Goal: Check status: Check status

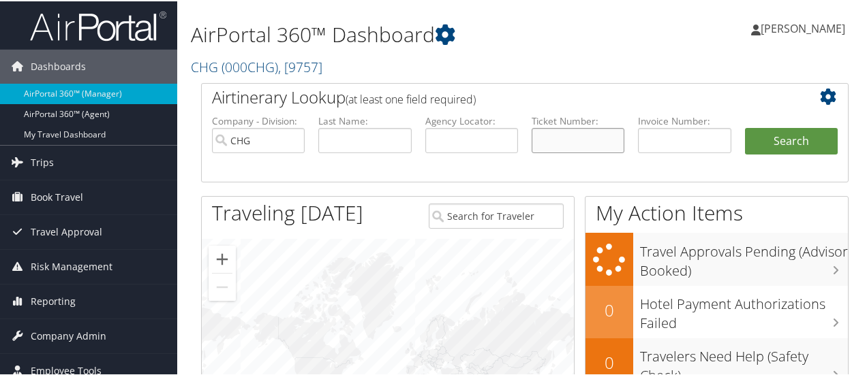
click at [556, 138] on input "text" at bounding box center [577, 139] width 93 height 25
paste input "0017328922138"
type input "0017328922138"
click at [749, 142] on button "Search" at bounding box center [791, 140] width 93 height 27
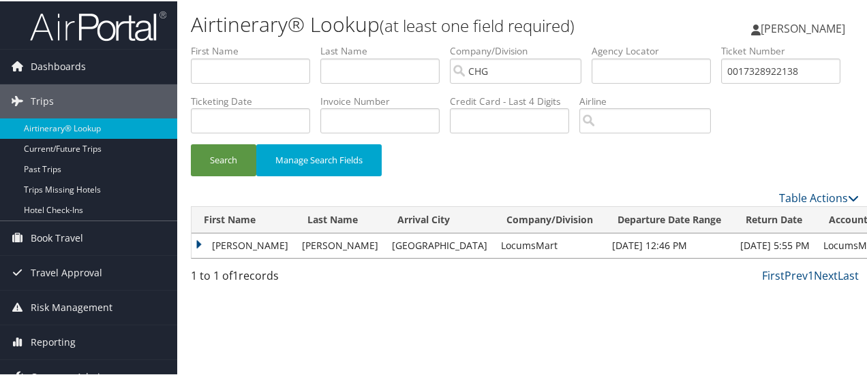
click at [202, 257] on td "[PERSON_NAME]" at bounding box center [243, 244] width 104 height 25
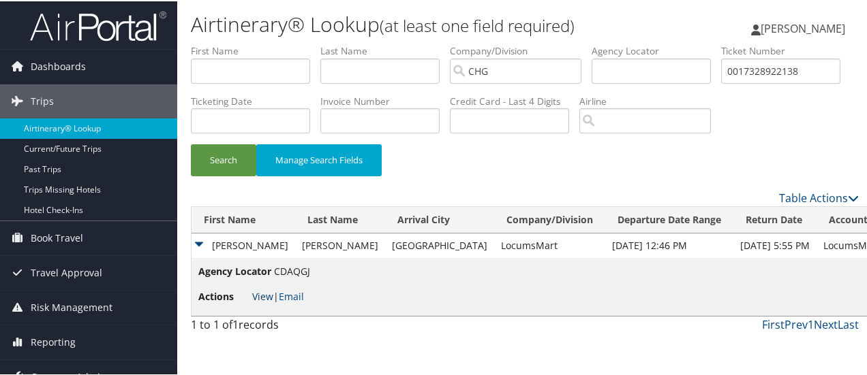
click at [264, 302] on link "View" at bounding box center [262, 295] width 21 height 13
click at [721, 82] on input "0017328922138" at bounding box center [780, 69] width 119 height 25
paste input "167329997697"
type input "0167329997697"
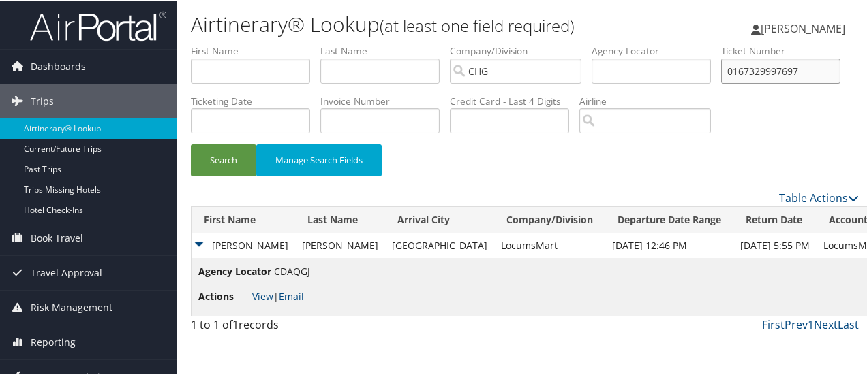
click at [191, 143] on button "Search" at bounding box center [223, 159] width 65 height 32
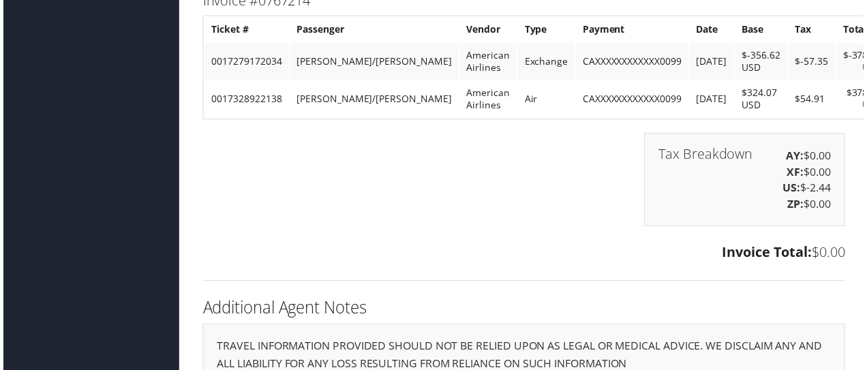
scroll to position [1024, 0]
